Goal: Task Accomplishment & Management: Complete application form

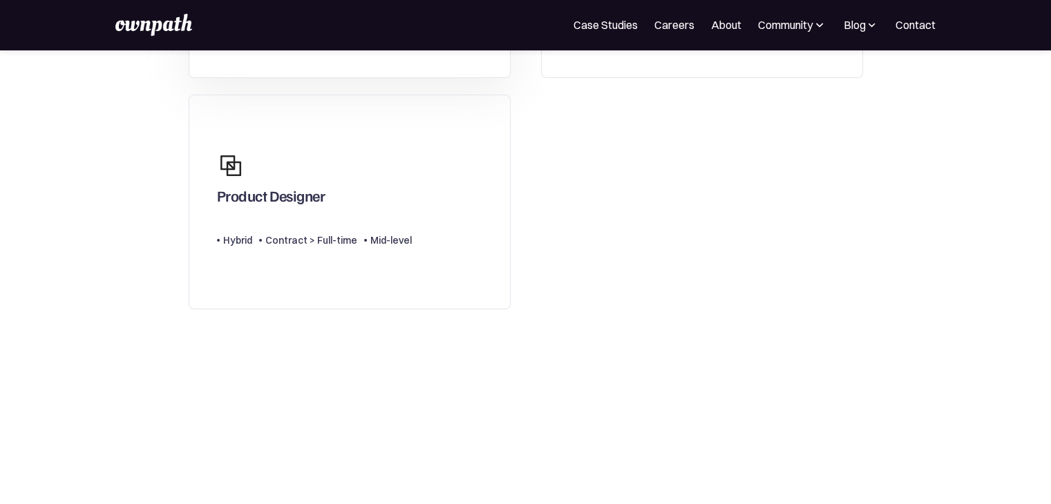
scroll to position [306, 0]
click at [365, 177] on div "Product Designer" at bounding box center [314, 176] width 195 height 66
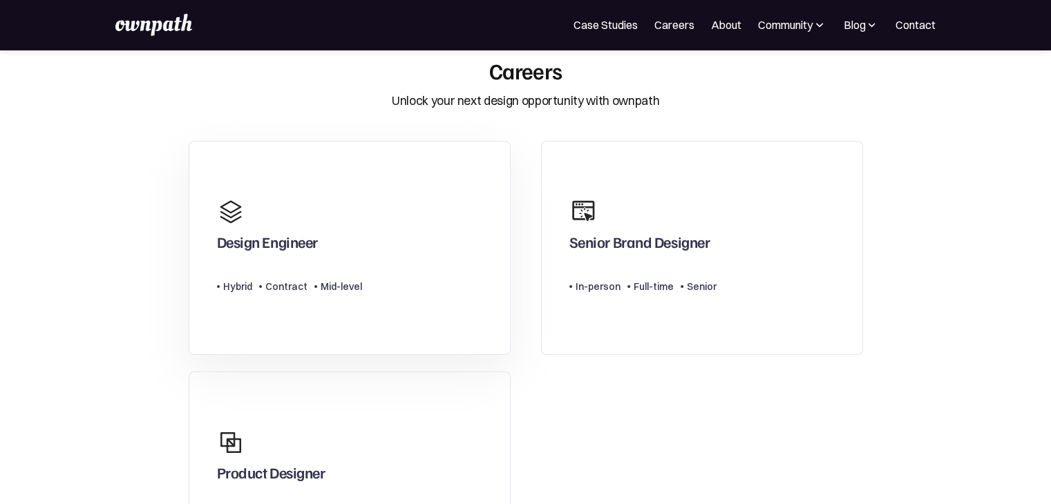
scroll to position [243, 0]
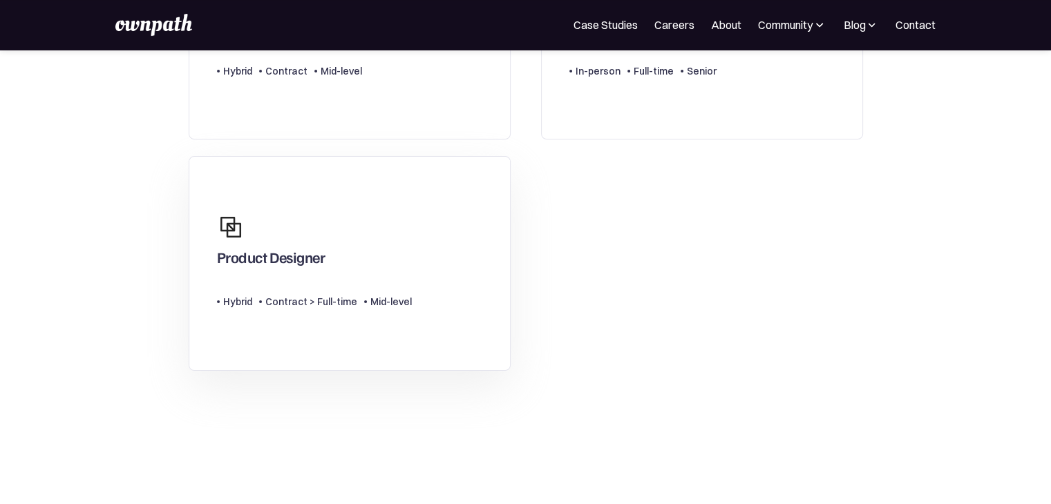
click at [386, 242] on div "Product Designer" at bounding box center [314, 240] width 195 height 66
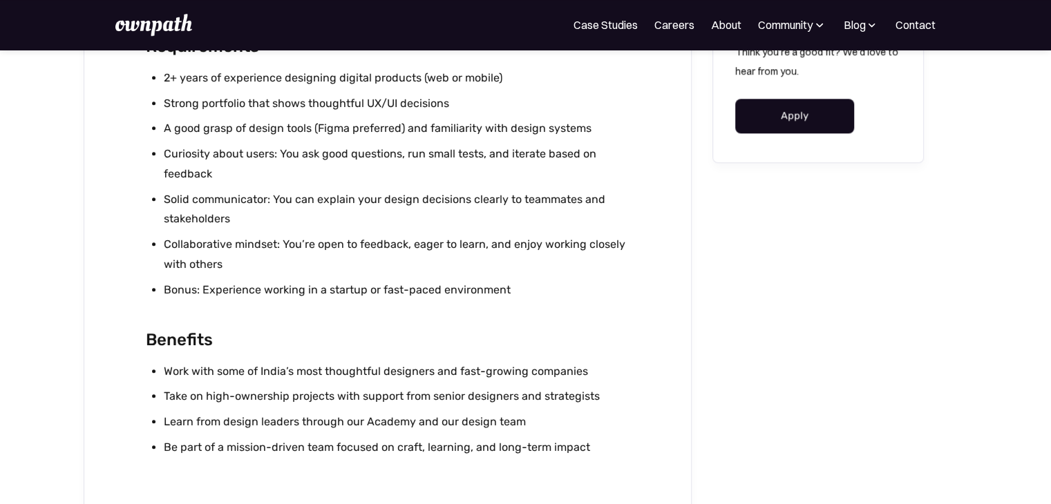
scroll to position [1357, 0]
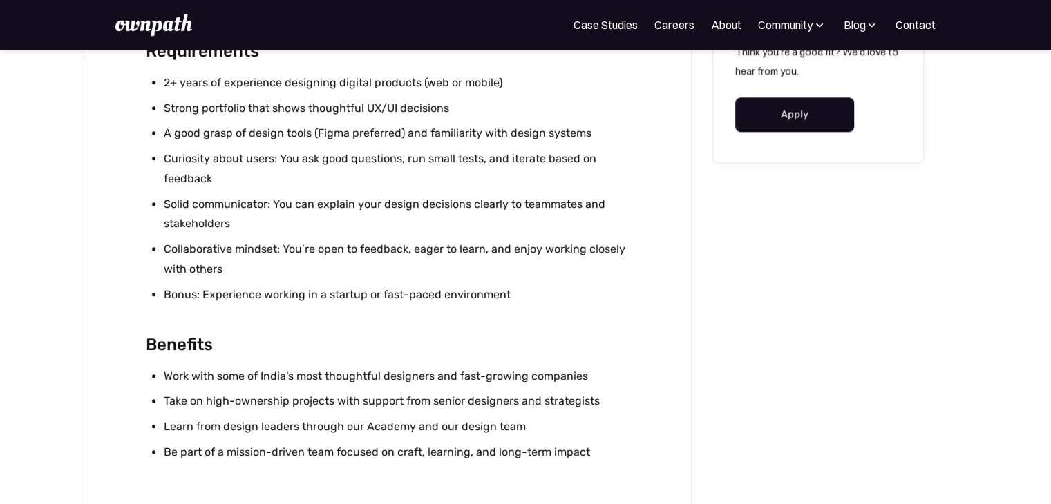
click at [793, 109] on link "Apply" at bounding box center [795, 114] width 120 height 35
